Goal: Information Seeking & Learning: Learn about a topic

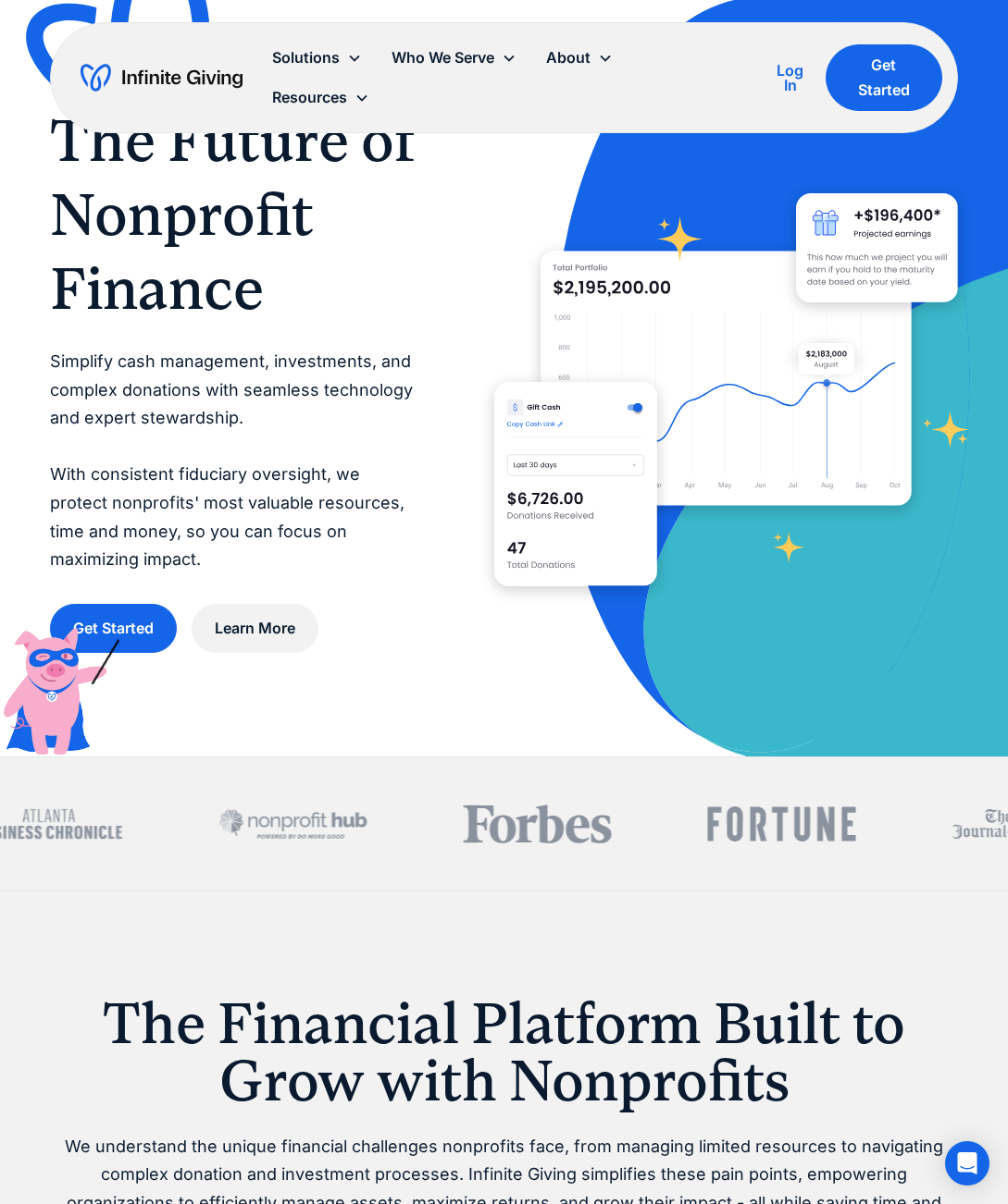
click at [587, 63] on div "About" at bounding box center [567, 57] width 45 height 25
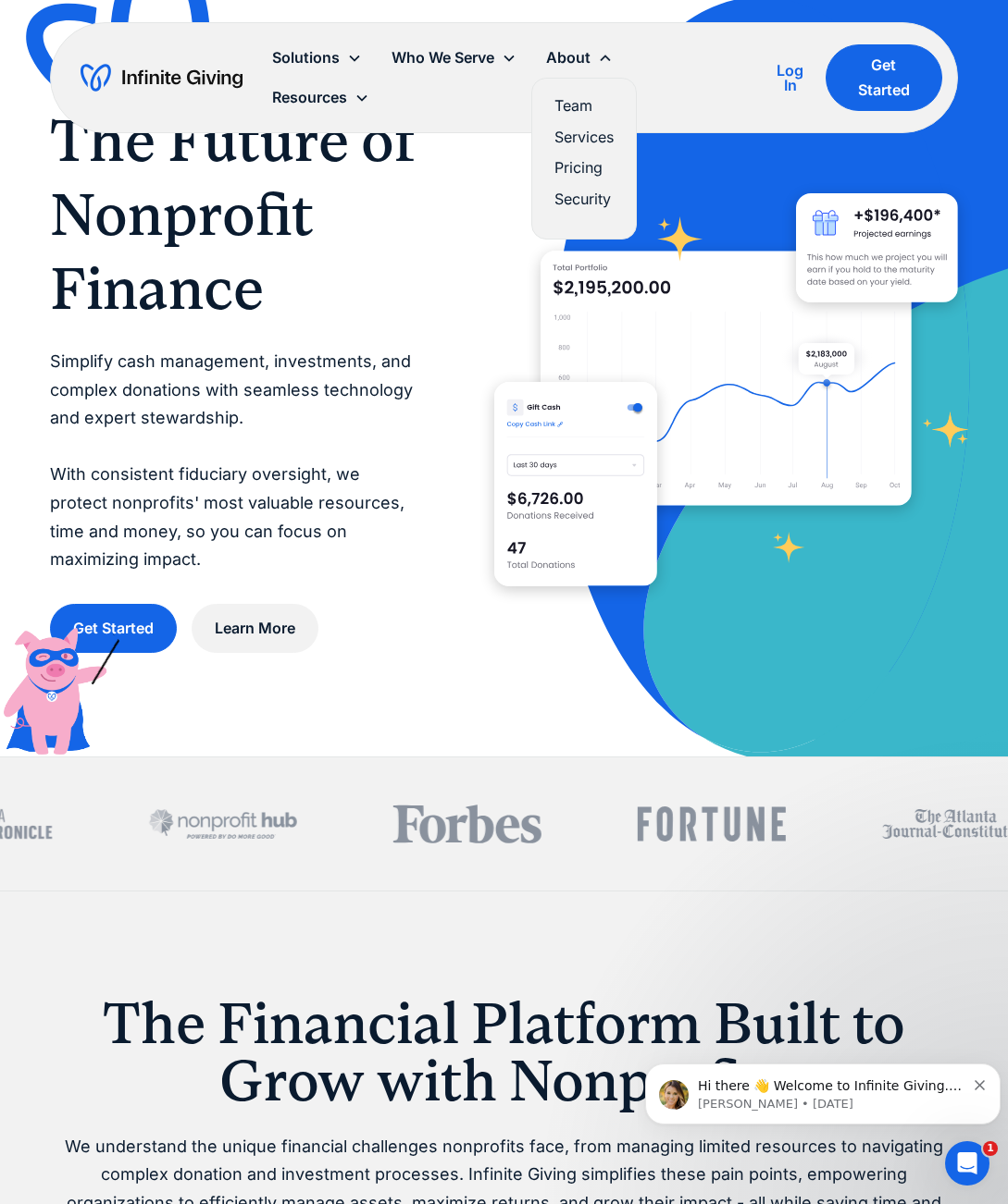
click at [597, 109] on link "Team" at bounding box center [583, 106] width 59 height 25
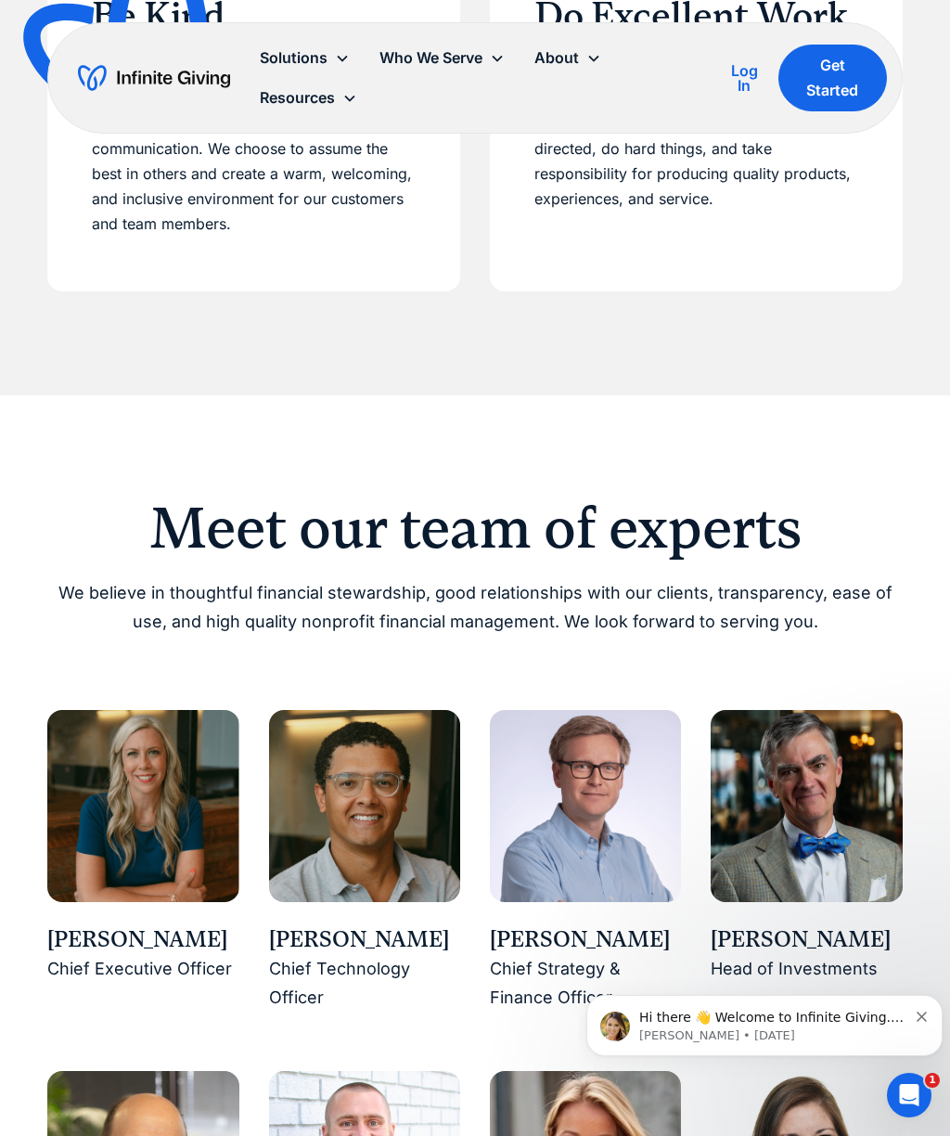
scroll to position [1255, 0]
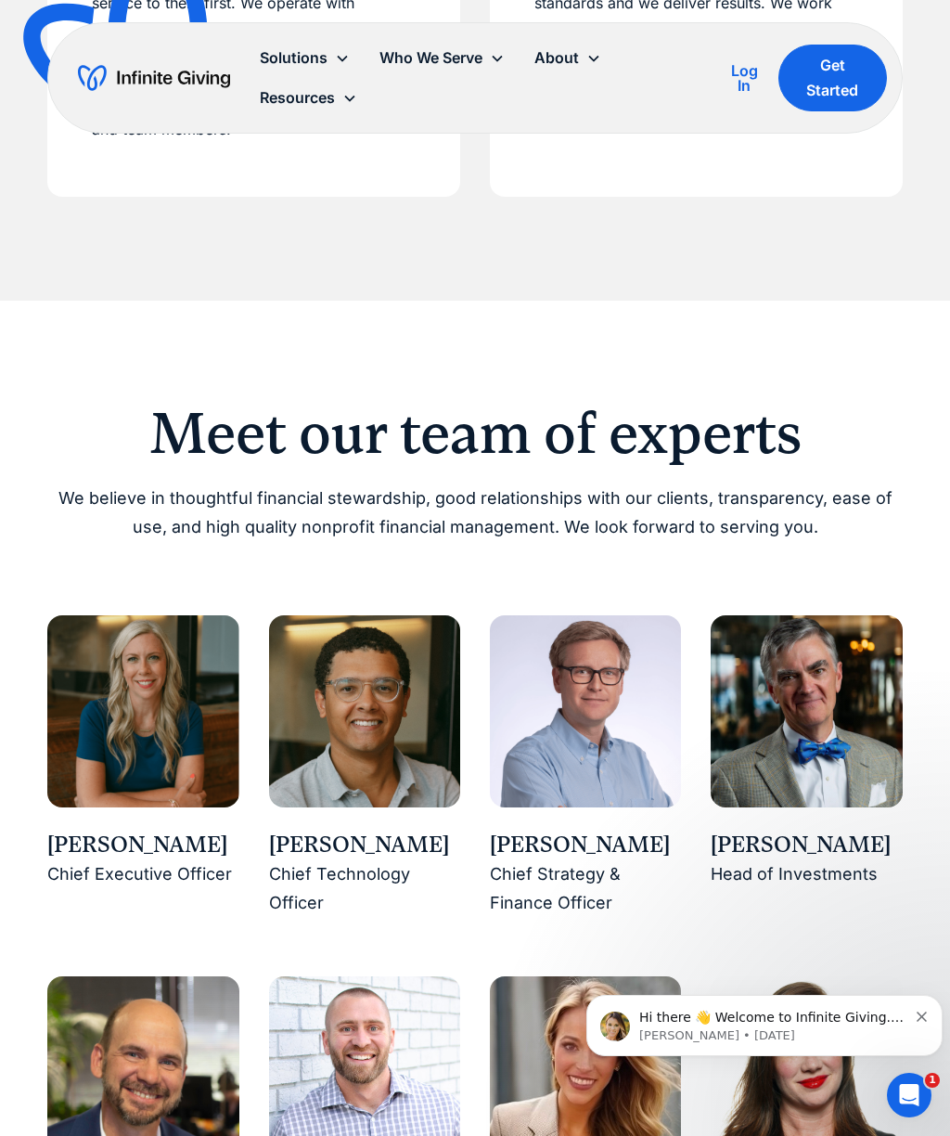
click at [192, 832] on div "Karen Houghton" at bounding box center [142, 846] width 191 height 32
click at [57, 865] on div "Chief Executive Officer" at bounding box center [142, 874] width 191 height 29
click at [56, 835] on div "Karen Houghton" at bounding box center [142, 846] width 191 height 32
click at [60, 757] on img at bounding box center [142, 710] width 191 height 191
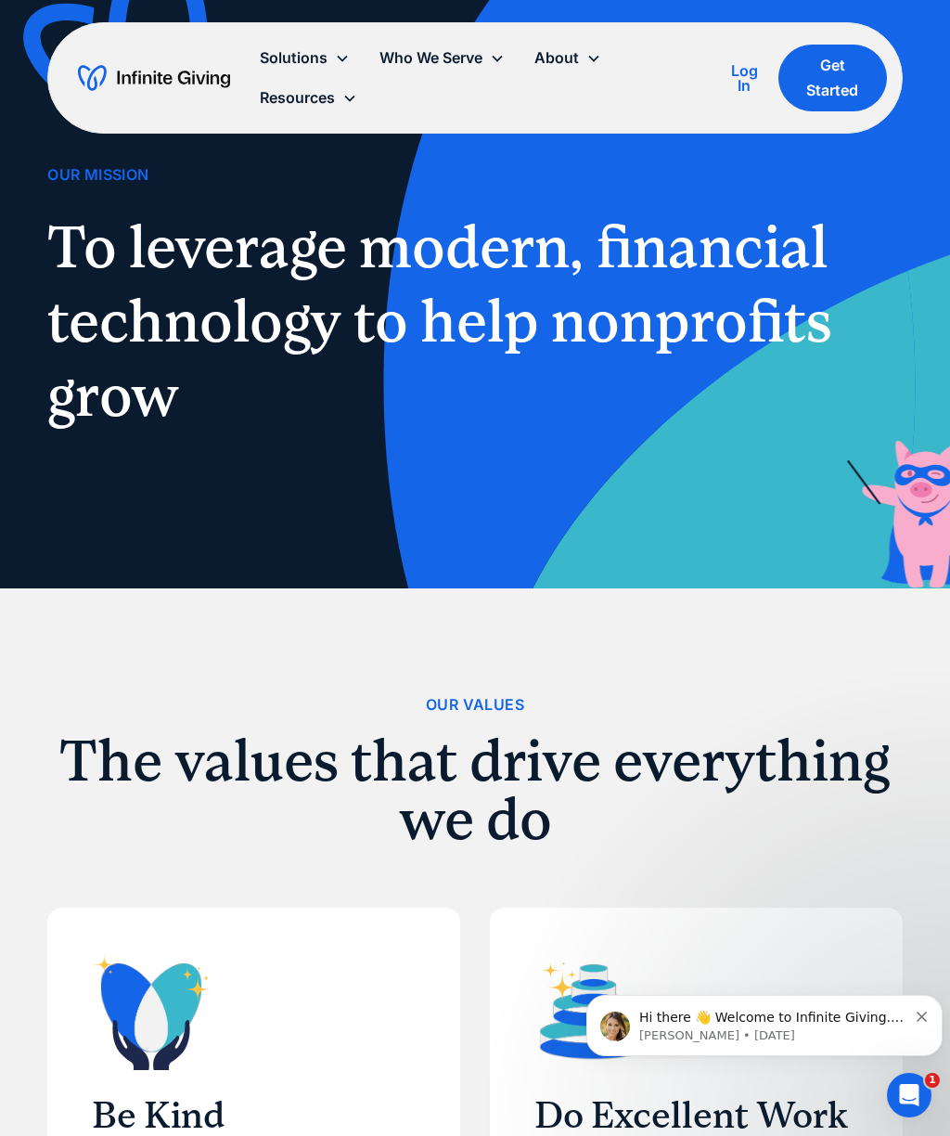
scroll to position [0, 0]
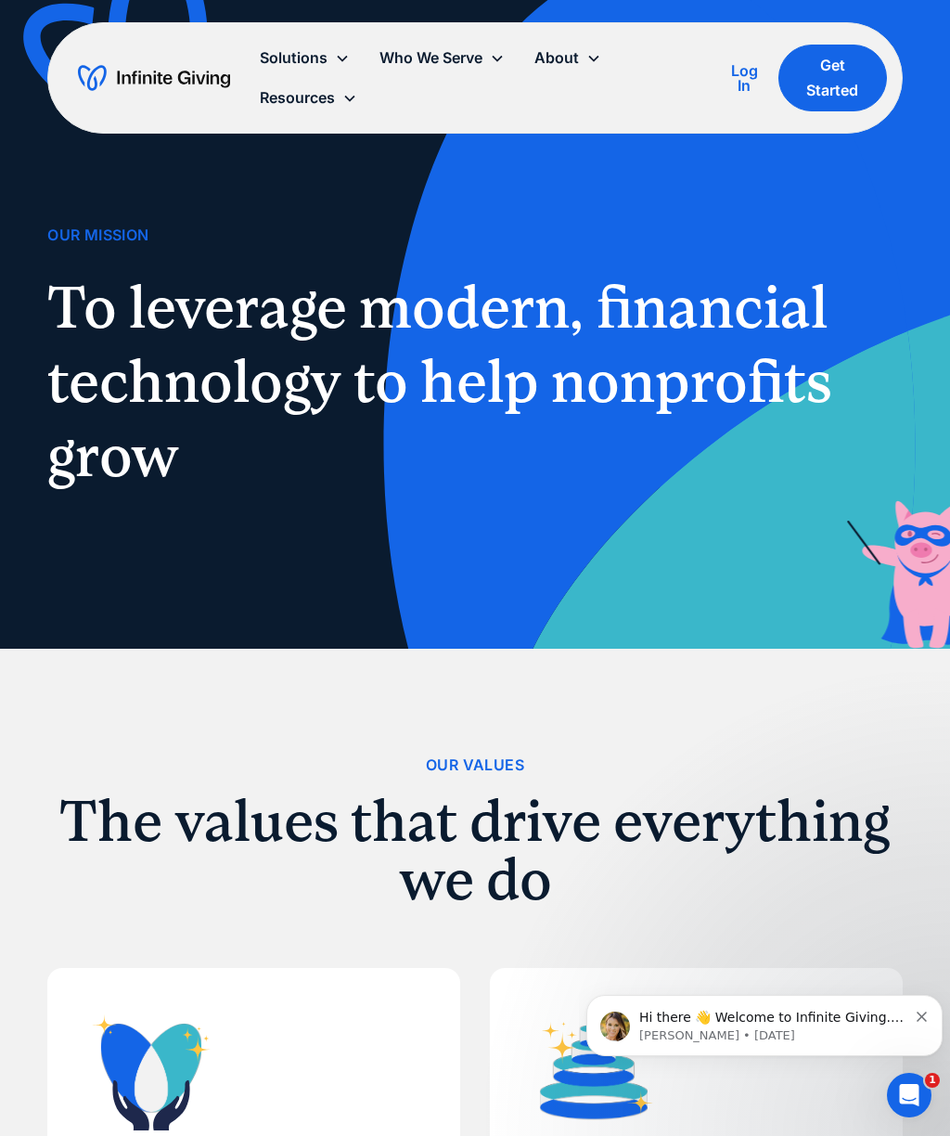
click at [184, 67] on img "home" at bounding box center [154, 78] width 152 height 30
